Goal: Find specific page/section: Find specific page/section

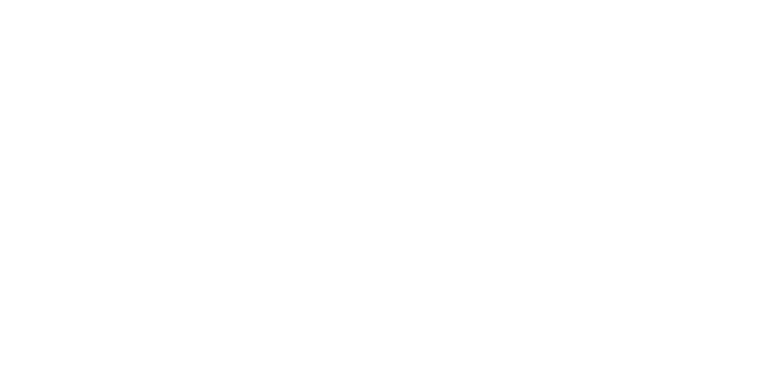
select select ""tech_finance_biz_ops_cos""
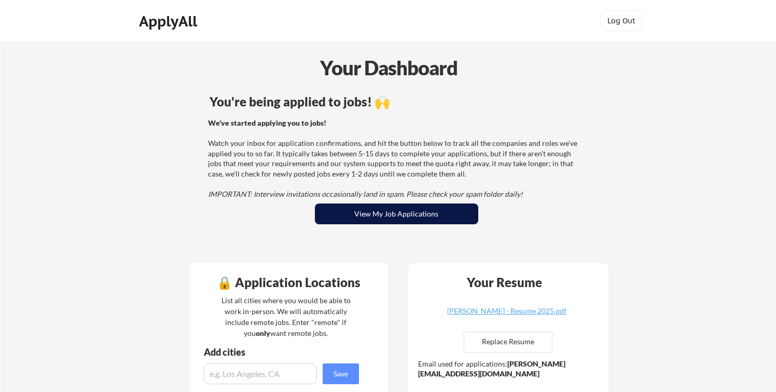
click at [397, 214] on button "View My Job Applications" at bounding box center [396, 213] width 163 height 21
